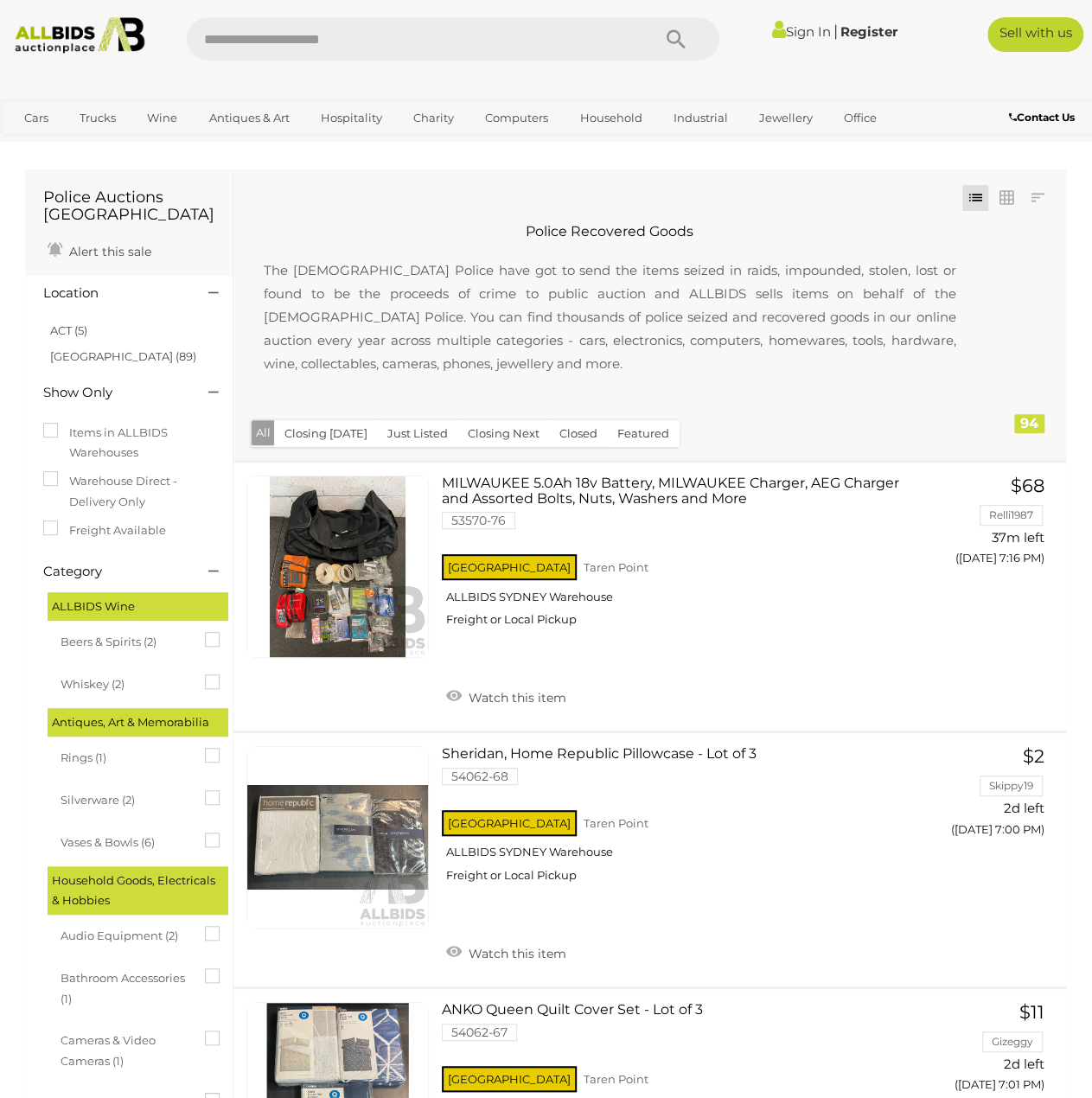
click at [76, 38] on img at bounding box center [80, 35] width 144 height 37
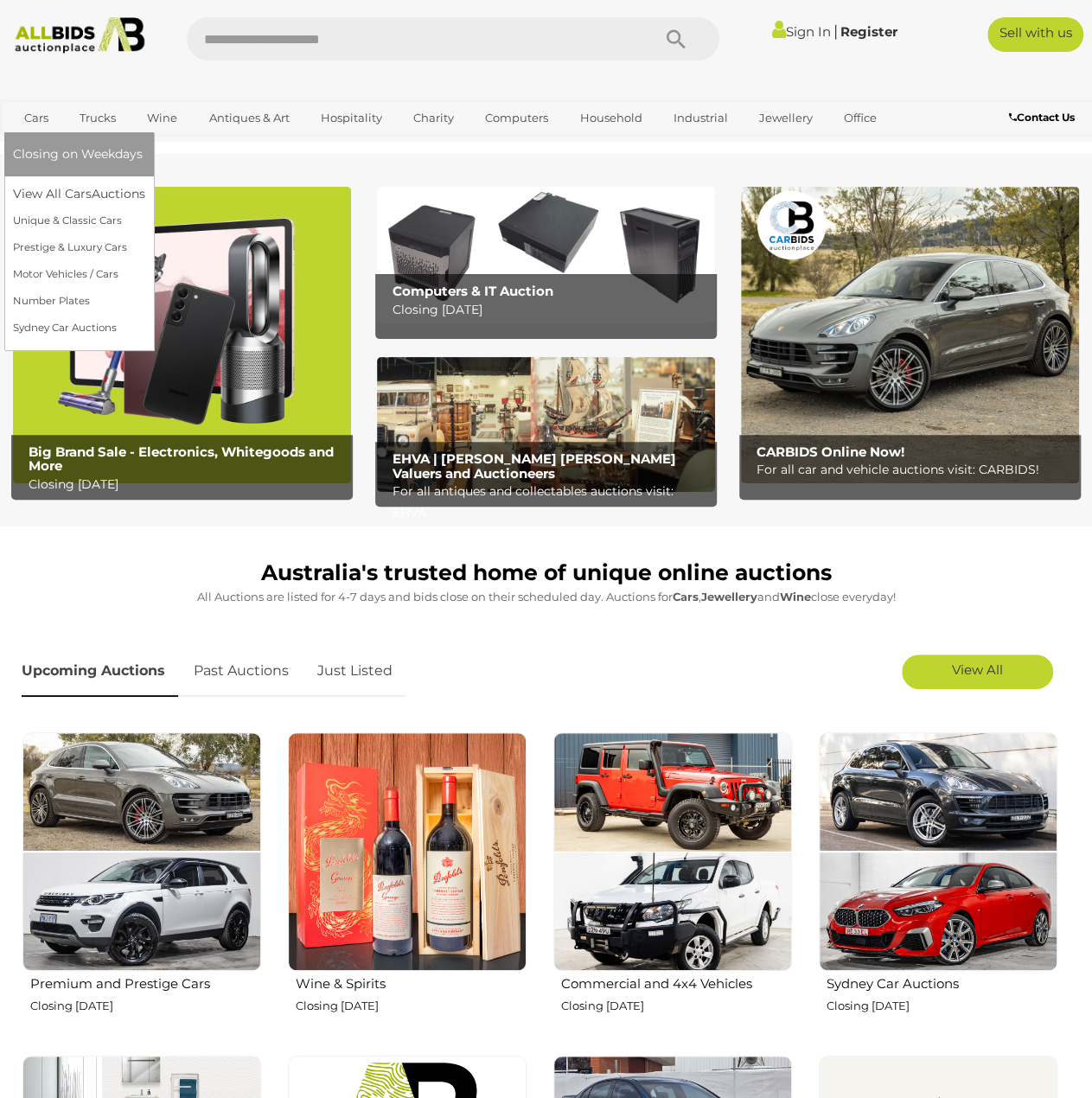
click at [37, 115] on link "Cars" at bounding box center [37, 118] width 46 height 28
click at [61, 189] on link "View All Cars Auctions" at bounding box center [82, 194] width 138 height 27
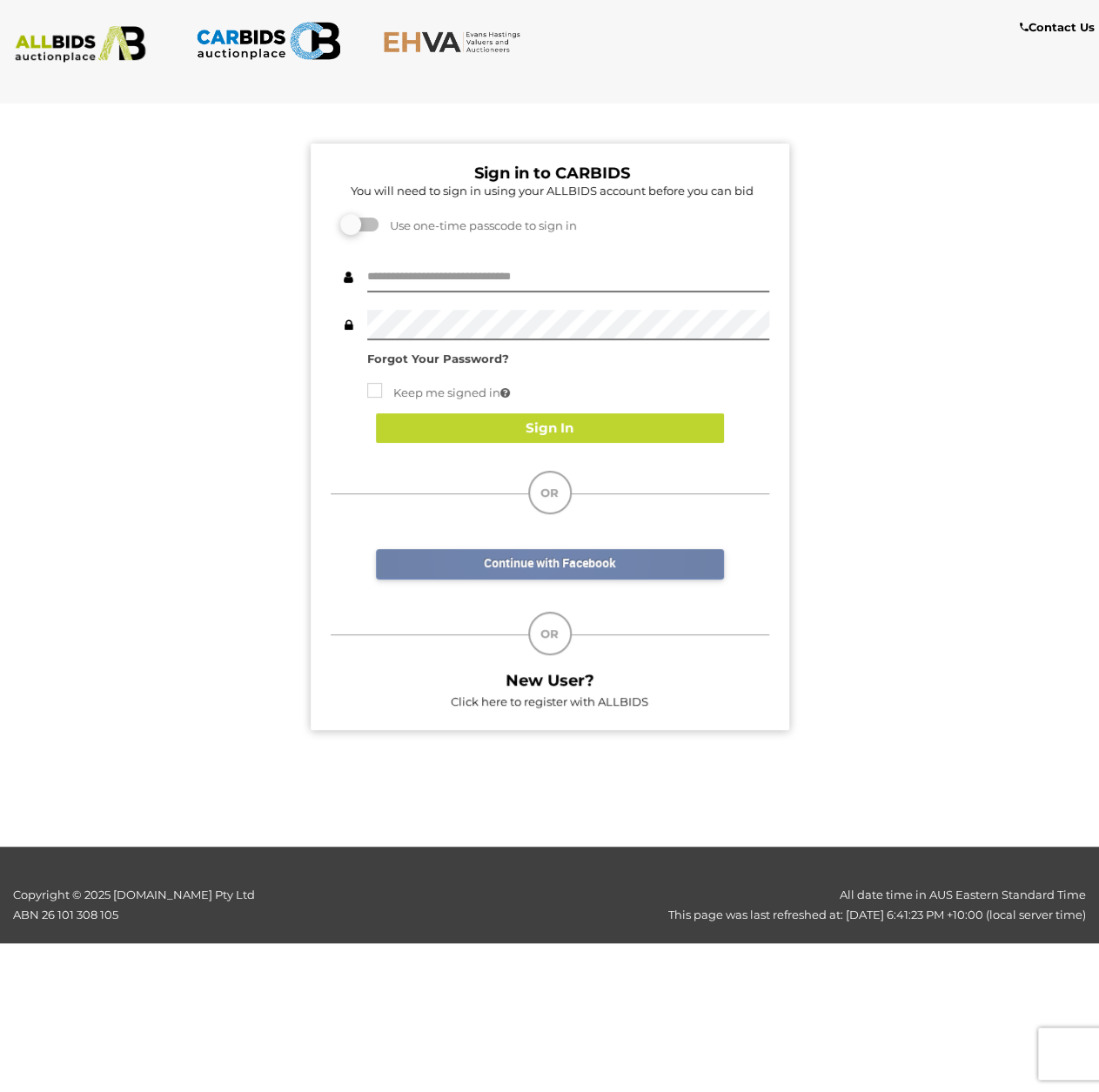
click at [540, 554] on link "Continue with Facebook" at bounding box center [550, 565] width 348 height 30
click at [447, 282] on input "text" at bounding box center [568, 277] width 402 height 30
type input "*****"
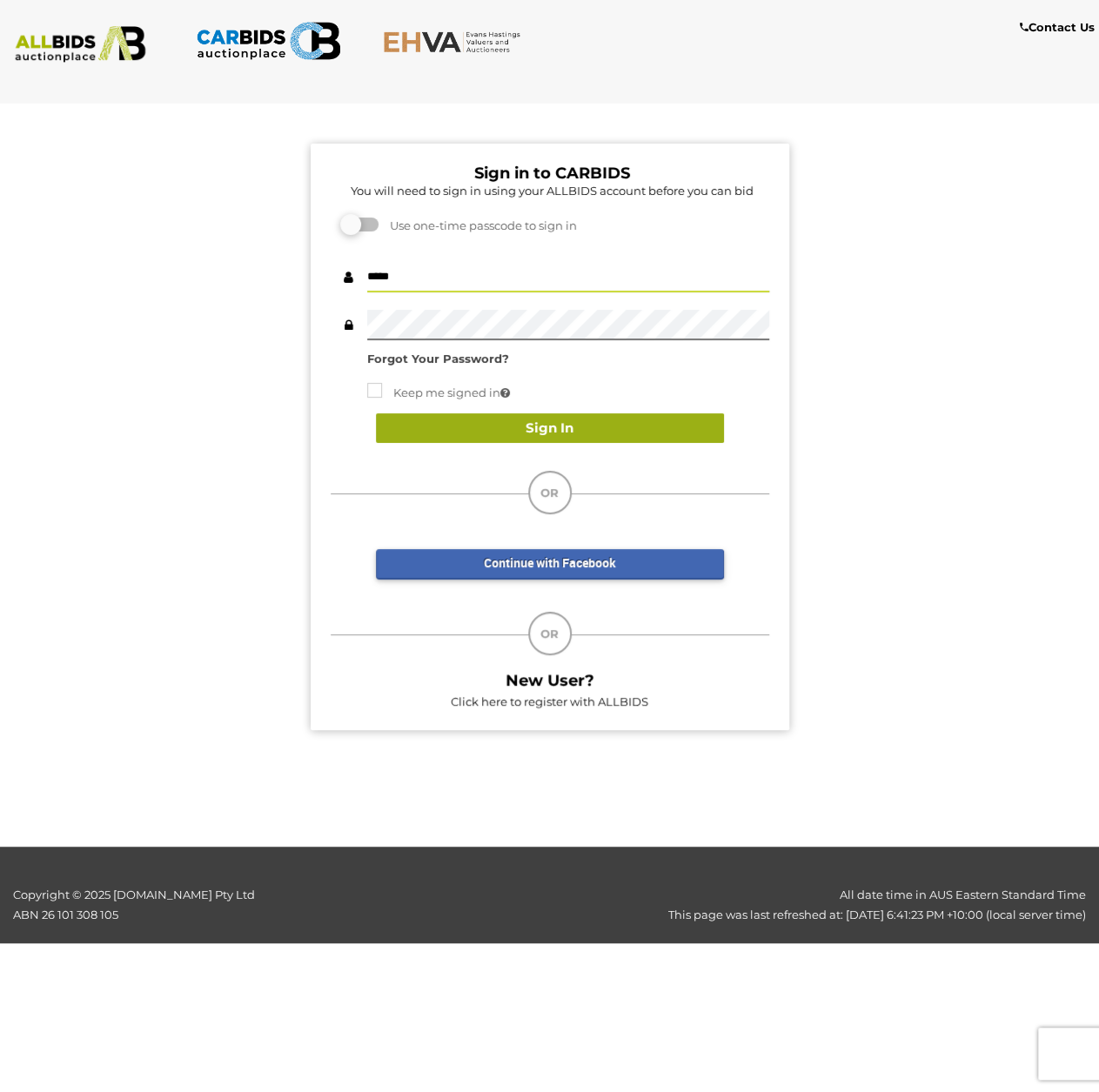
click at [497, 429] on button "Sign In" at bounding box center [550, 429] width 348 height 30
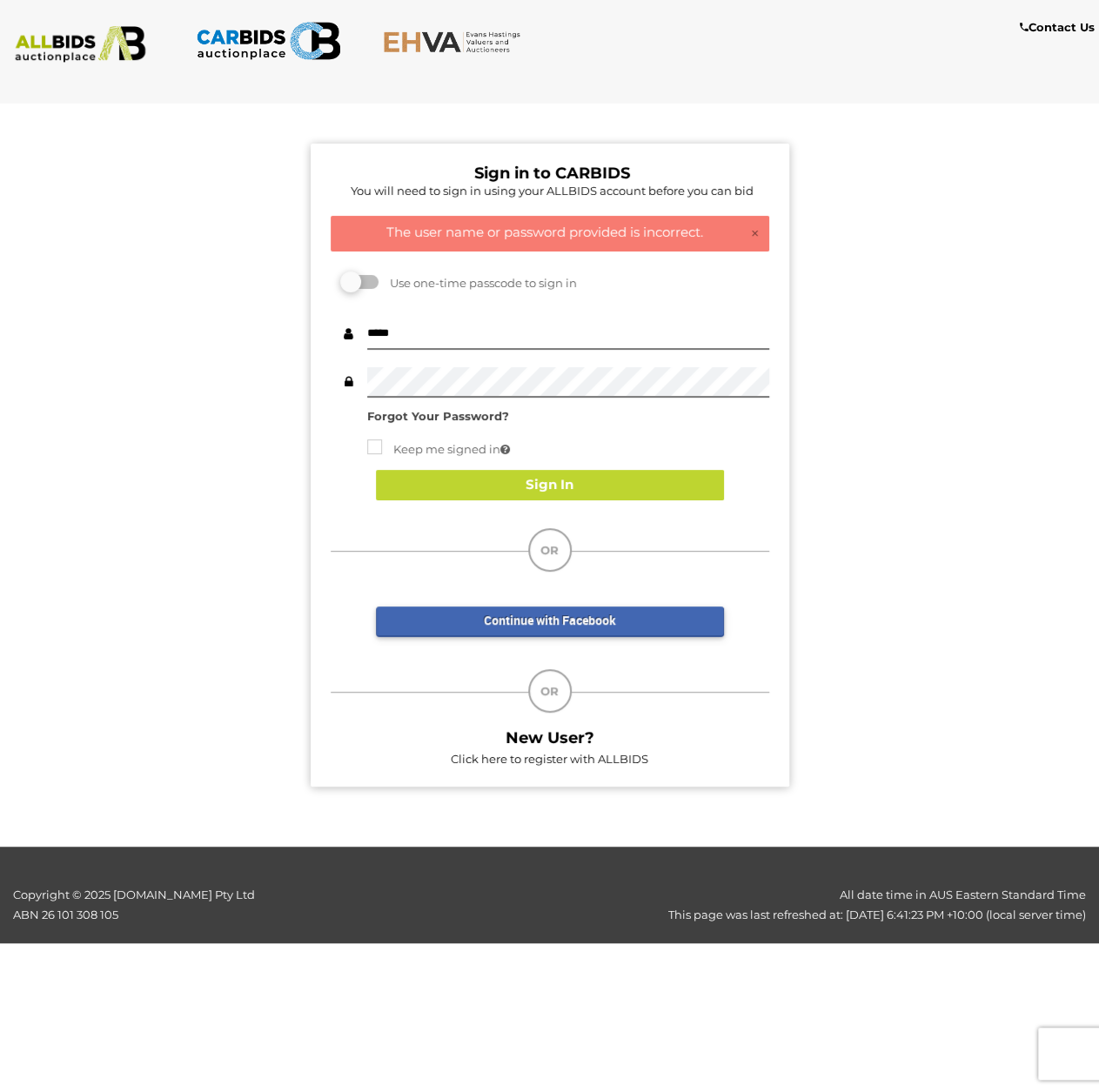
click at [454, 417] on strong "Forgot Your Password?" at bounding box center [438, 416] width 142 height 14
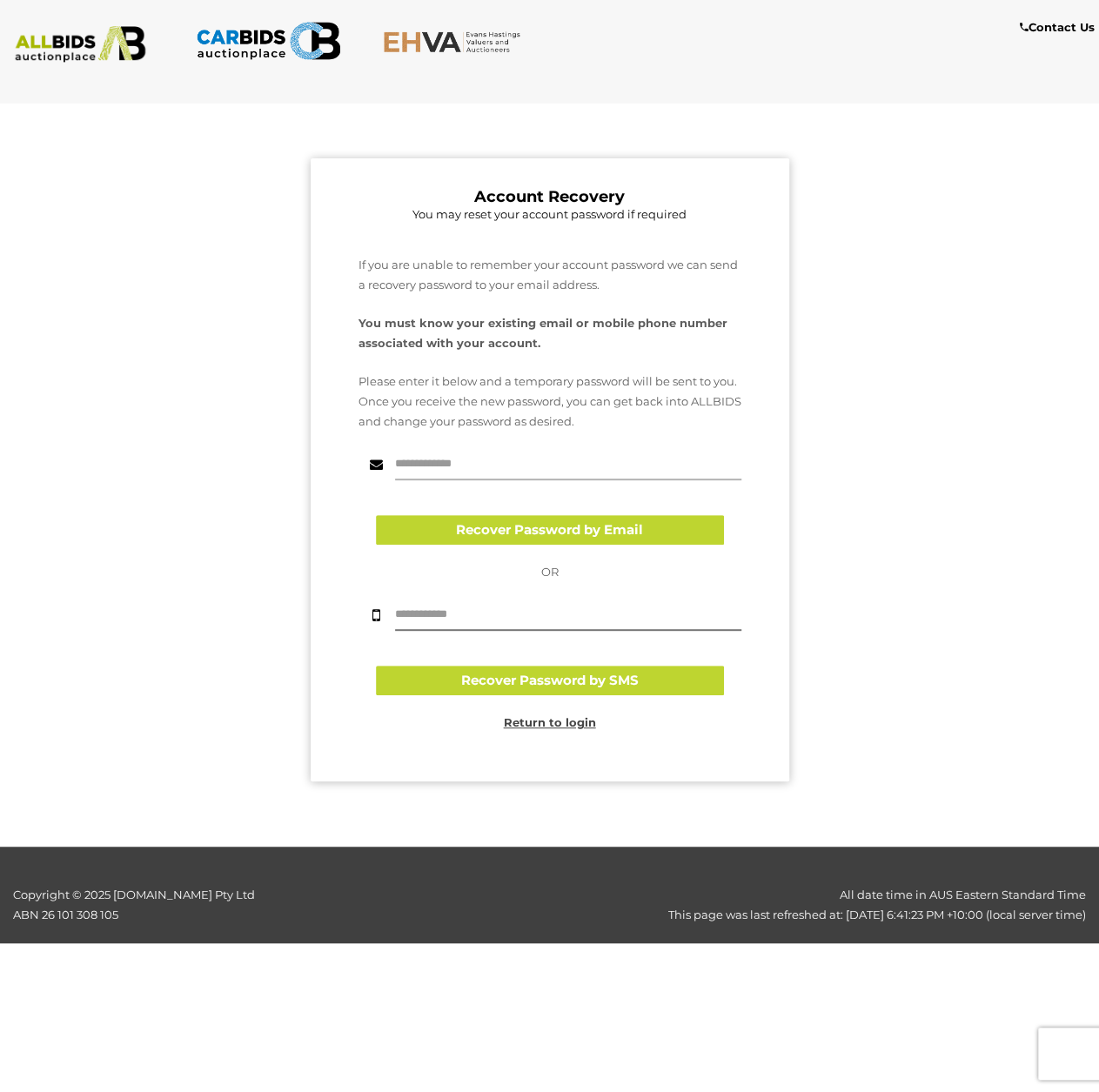
click at [488, 478] on input "text" at bounding box center [568, 465] width 346 height 30
type input "**********"
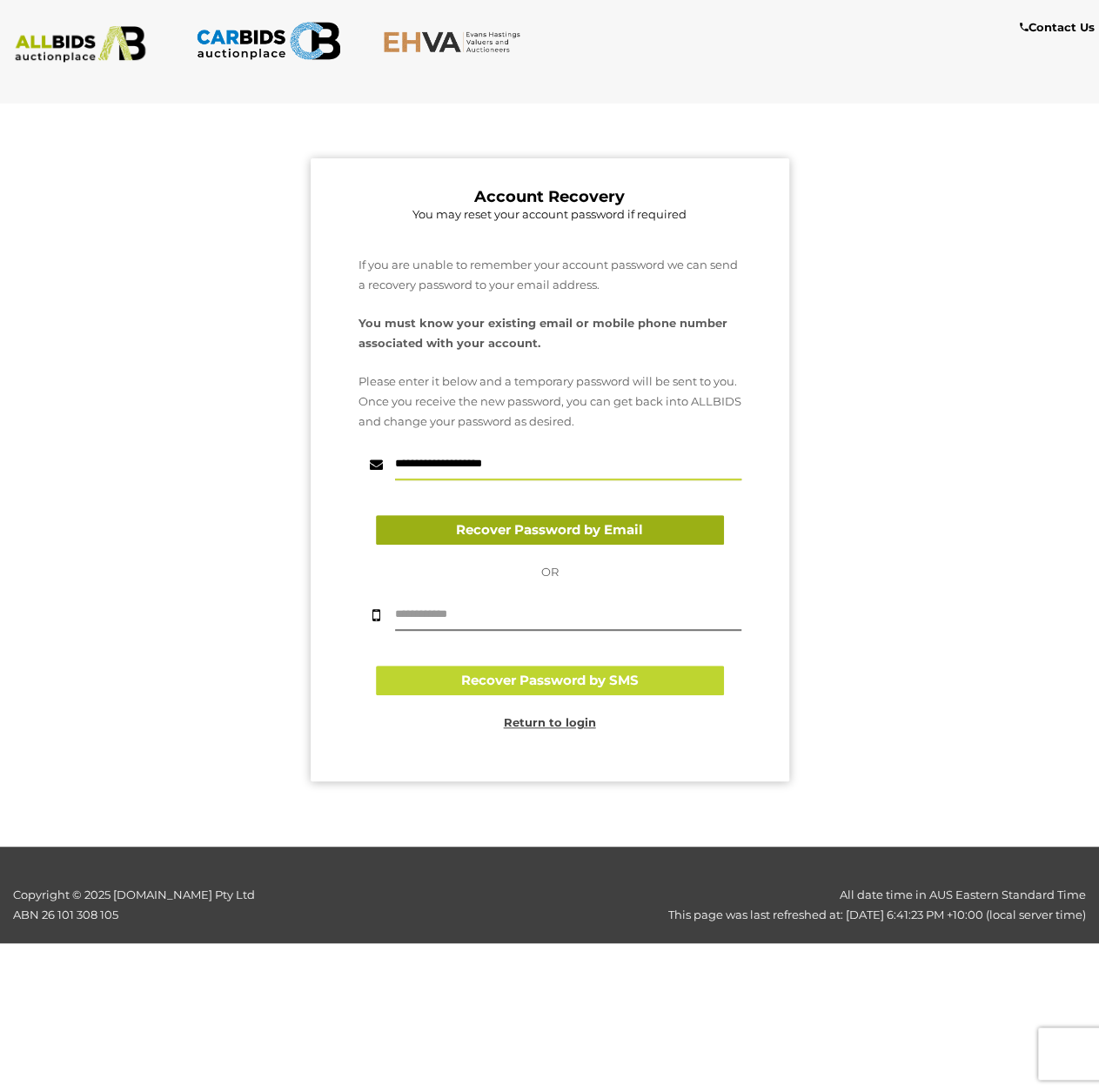
click at [497, 530] on button "Recover Password by Email" at bounding box center [550, 531] width 348 height 30
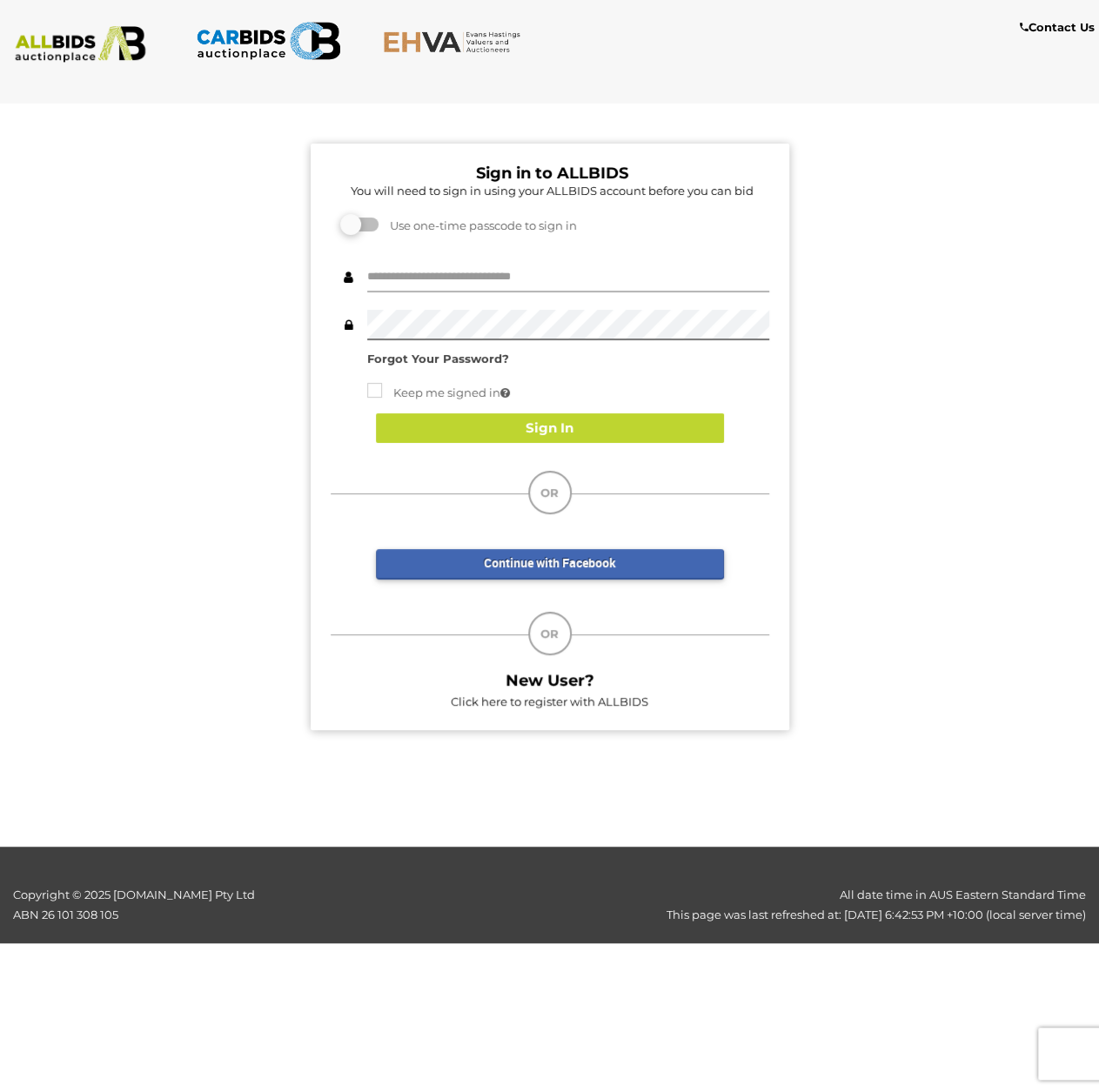
click at [509, 274] on input "text" at bounding box center [568, 277] width 402 height 30
type input "*****"
click at [152, 286] on div "Sign in to ALLBIDS You will need to sign in using your ALLBIDS account before y…" at bounding box center [549, 429] width 1125 height 647
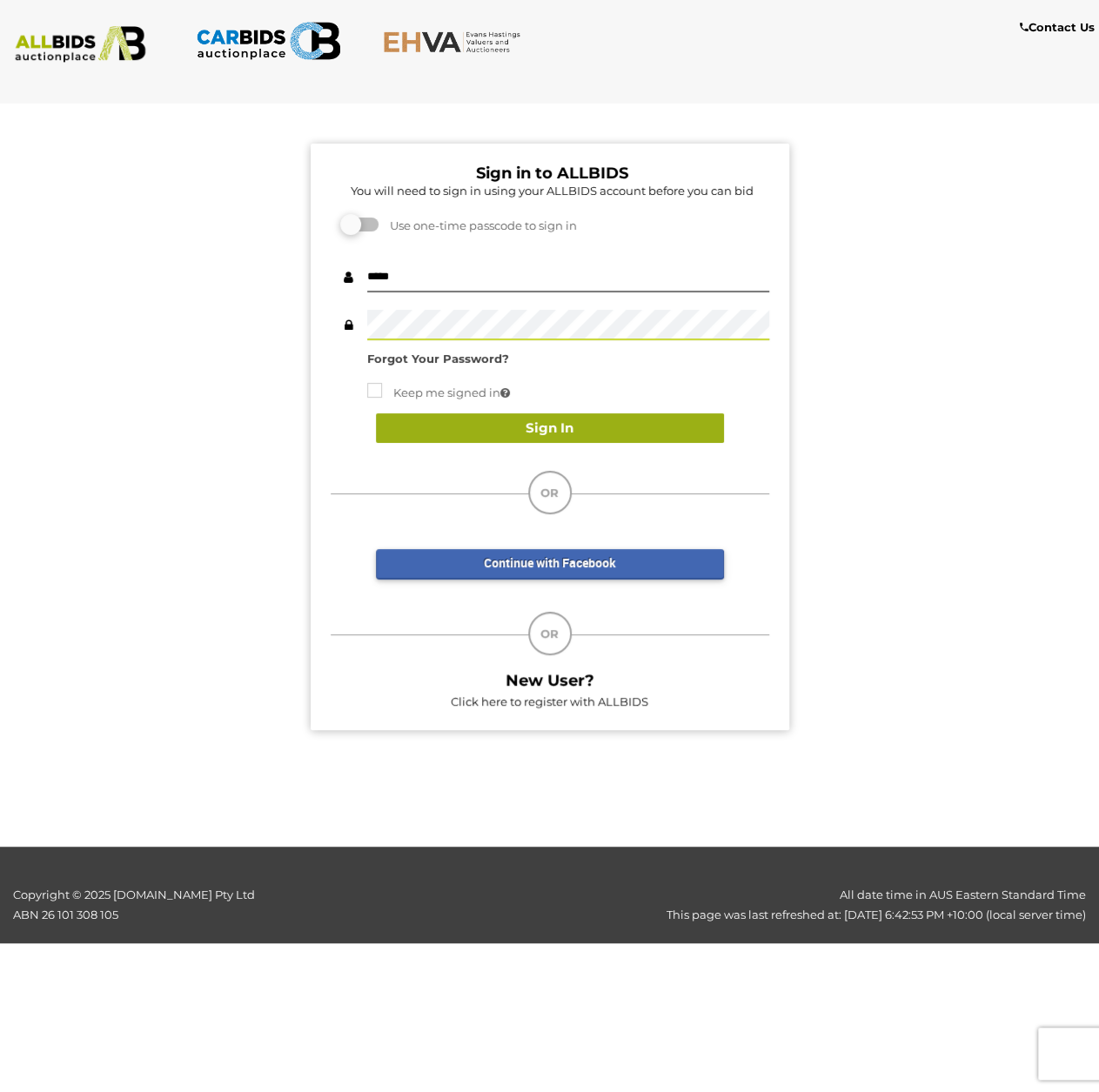
click at [459, 415] on button "Sign In" at bounding box center [550, 429] width 348 height 30
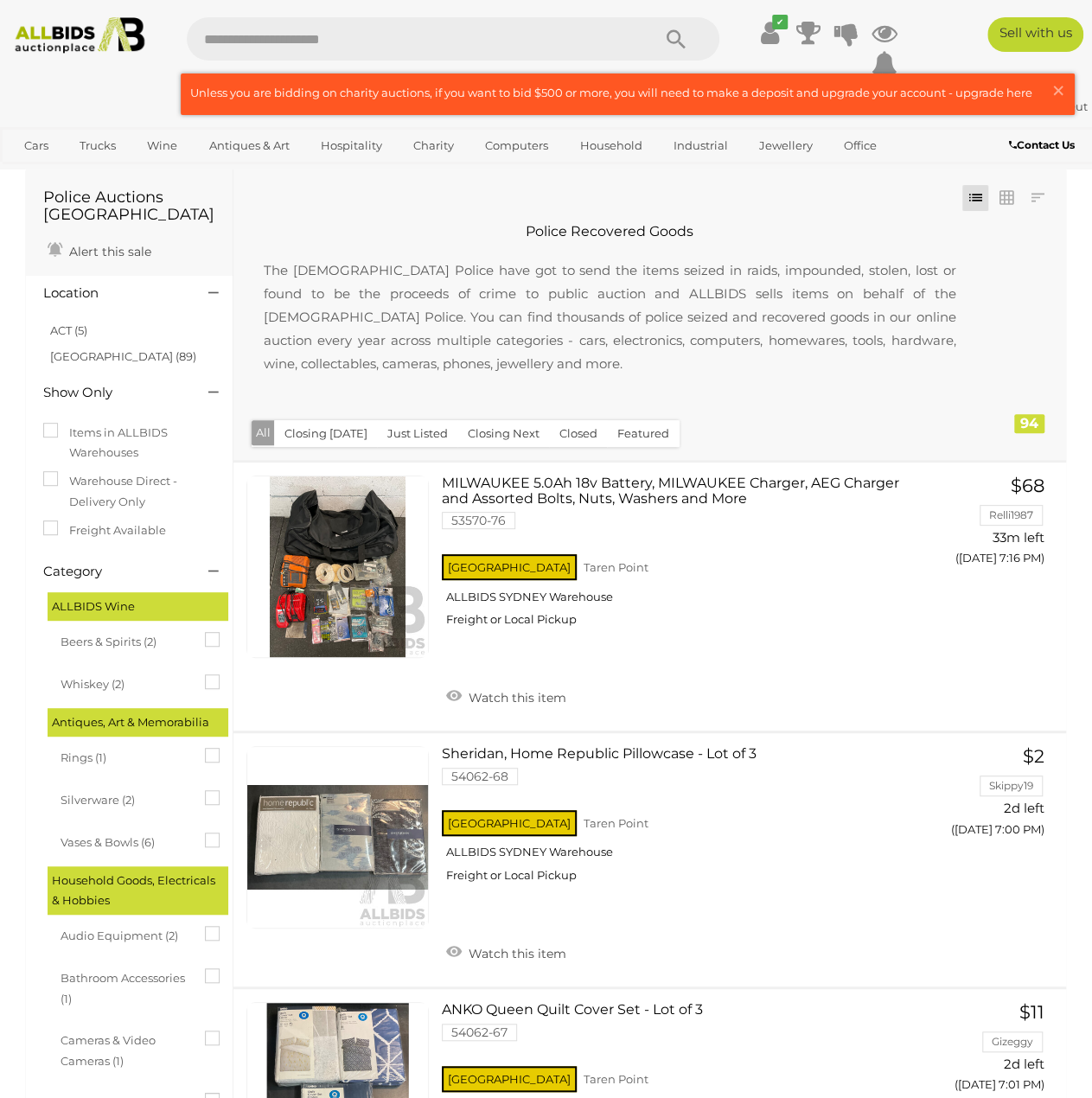
click at [99, 37] on img at bounding box center [80, 35] width 144 height 37
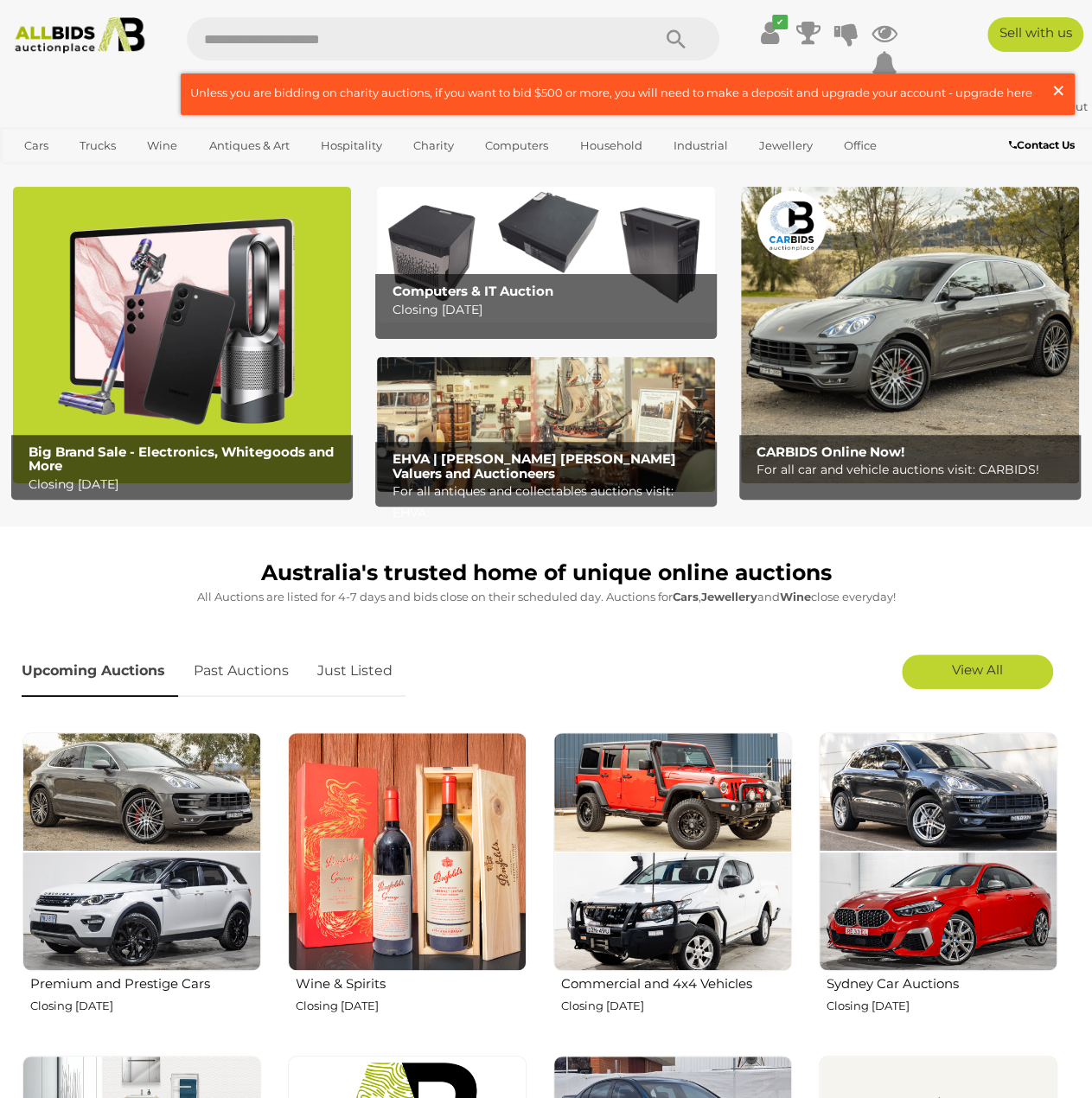
click at [1058, 89] on span "×" at bounding box center [1058, 91] width 15 height 34
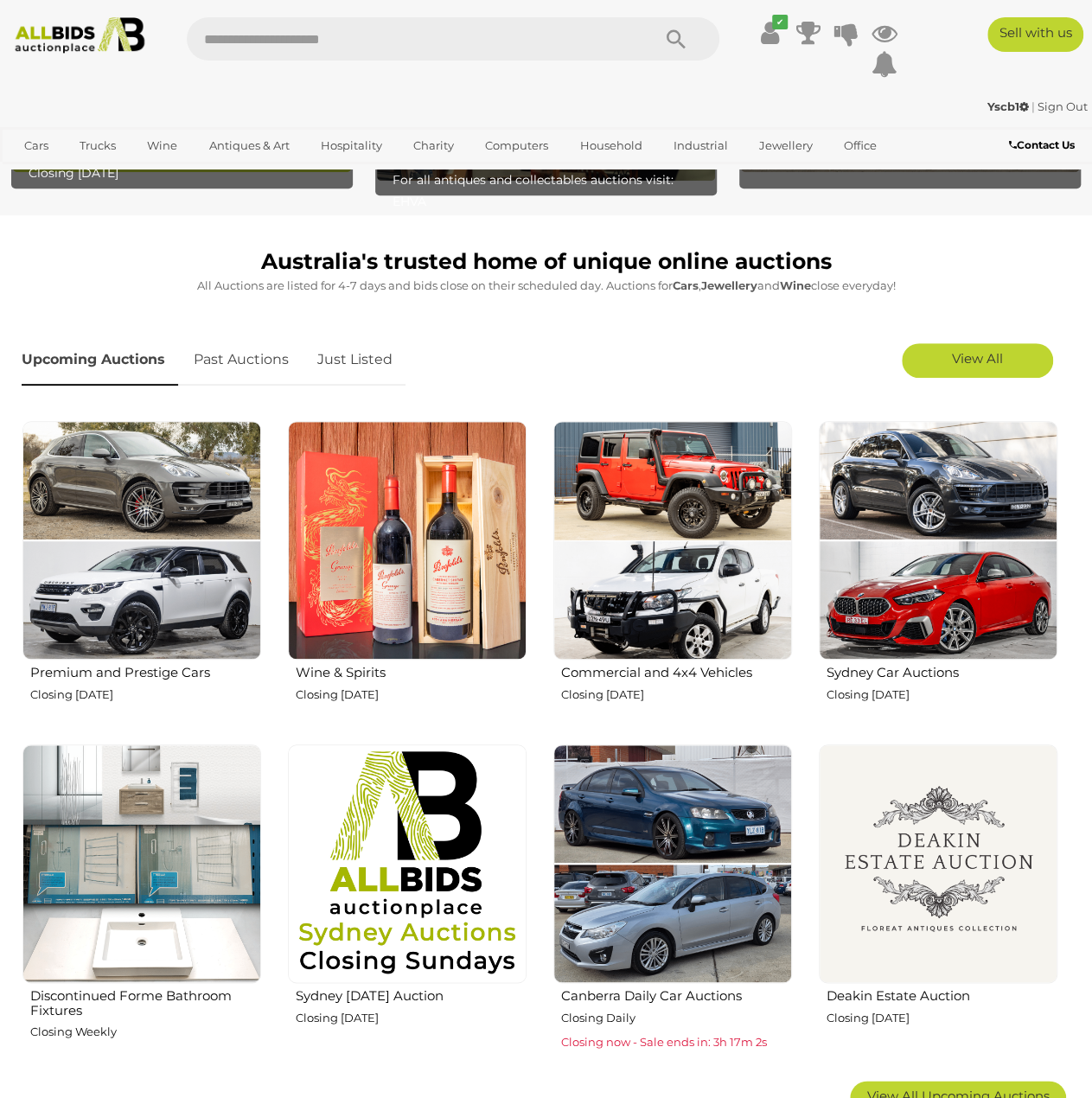
scroll to position [346, 0]
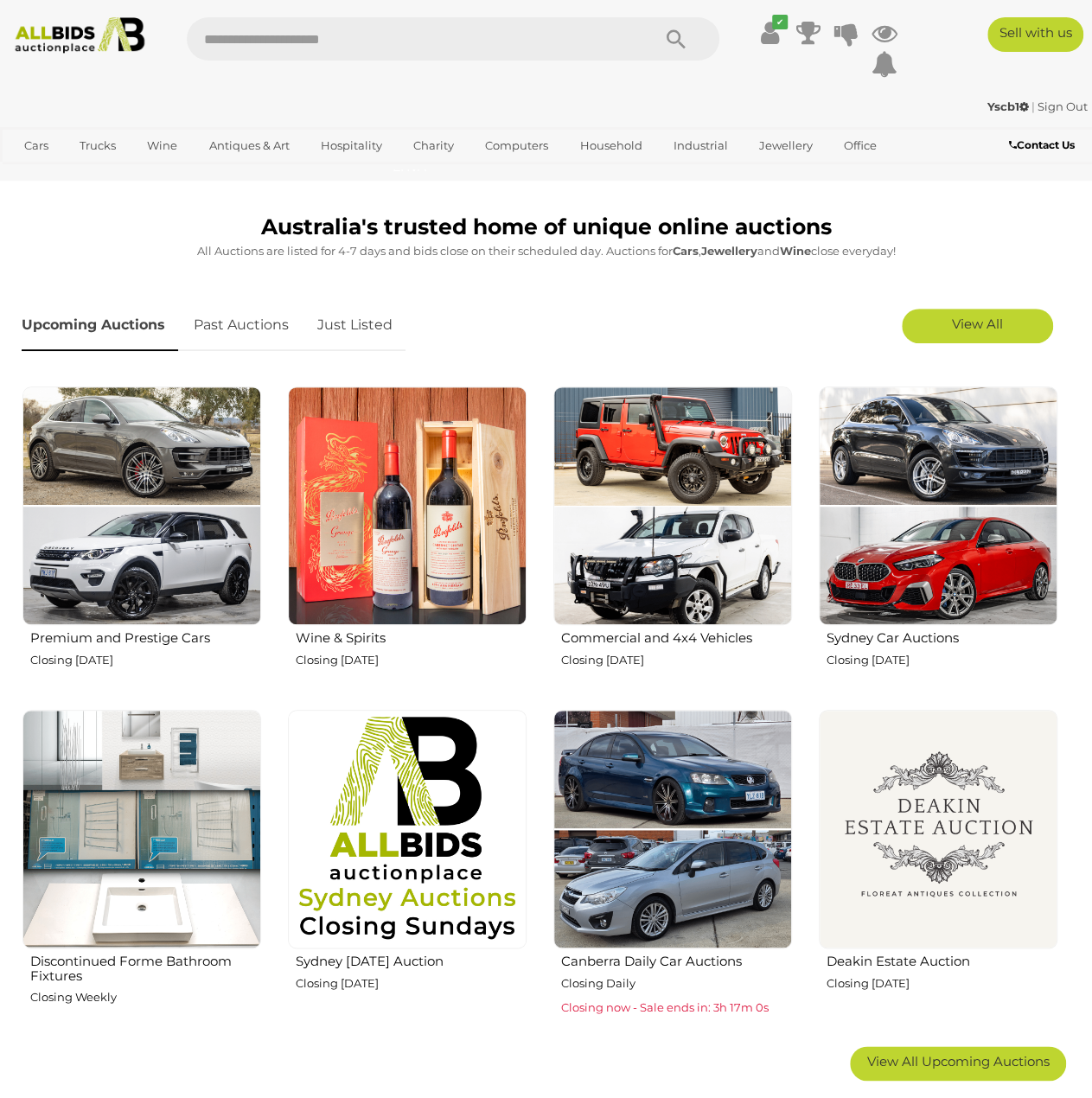
click at [148, 647] on div "Premium and Prestige Cars Closing [DATE]" at bounding box center [141, 659] width 240 height 65
